Goal: Book appointment/travel/reservation

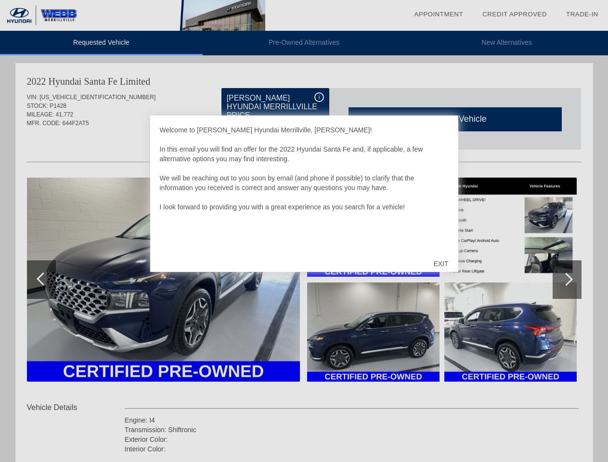
click at [438, 14] on link "Appointment" at bounding box center [438, 14] width 49 height 7
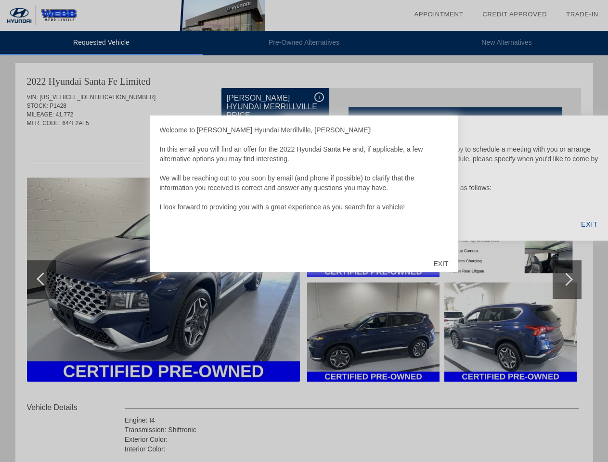
click at [440, 264] on div "EXIT" at bounding box center [440, 263] width 34 height 29
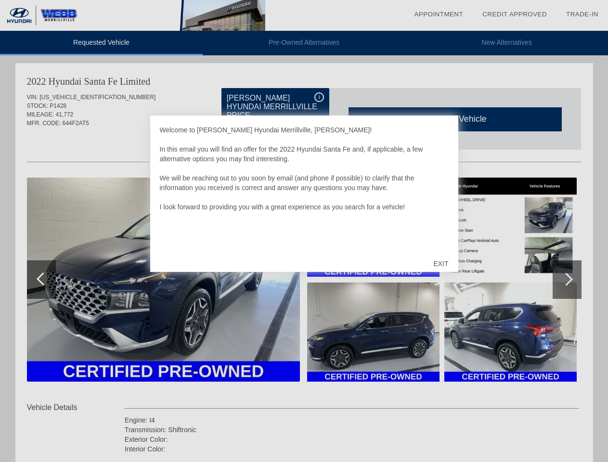
click at [438, 14] on link "Appointment" at bounding box center [438, 14] width 49 height 7
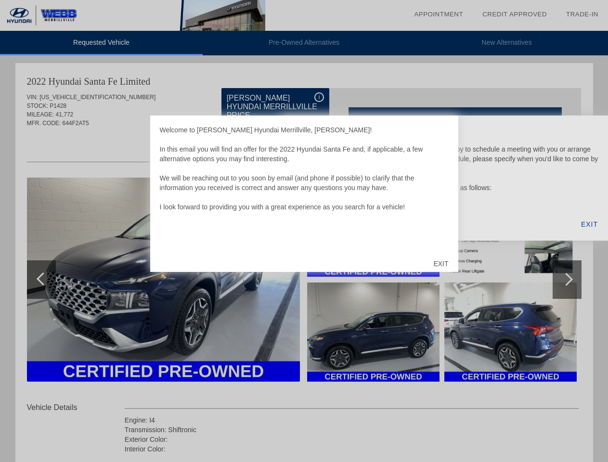
click at [440, 264] on div "EXIT" at bounding box center [440, 263] width 34 height 29
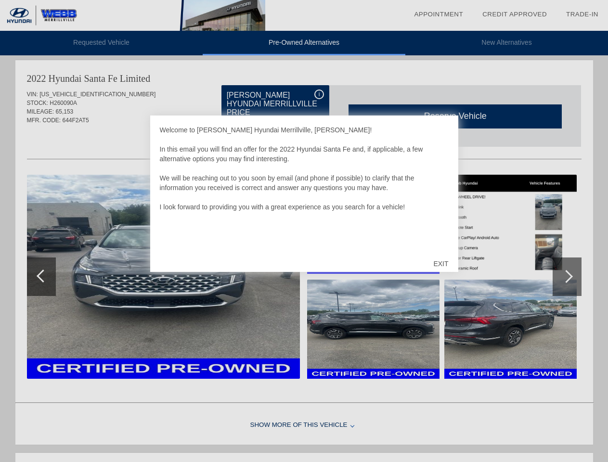
scroll to position [3, 0]
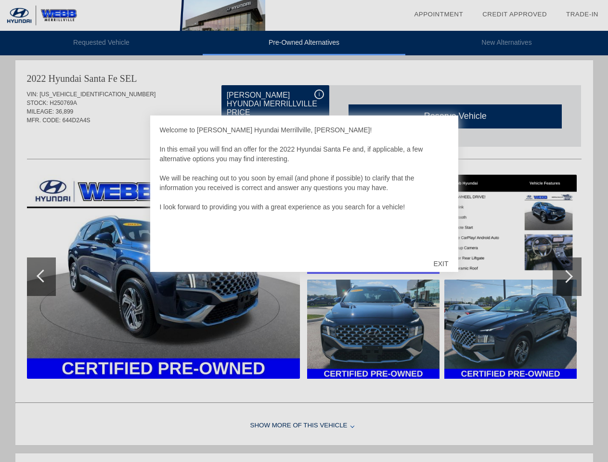
scroll to position [395, 0]
